Goal: Task Accomplishment & Management: Complete application form

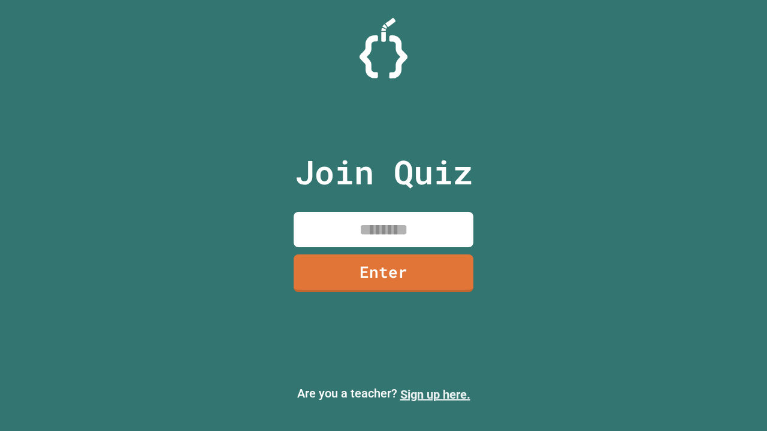
click at [435, 395] on link "Sign up here." at bounding box center [435, 395] width 70 height 14
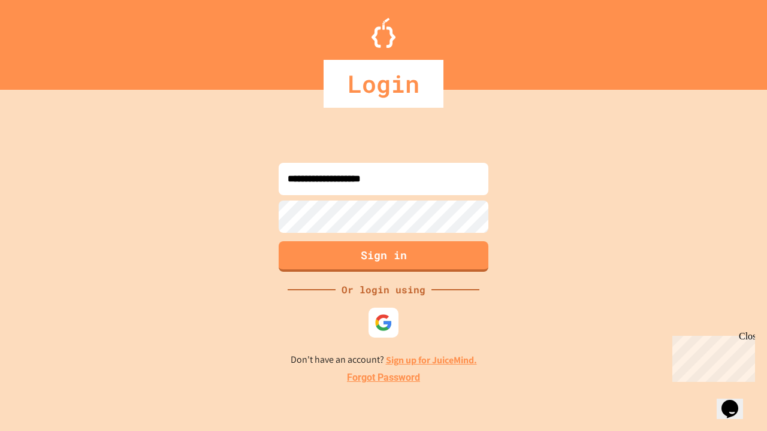
type input "**********"
